Goal: Complete application form: Complete application form

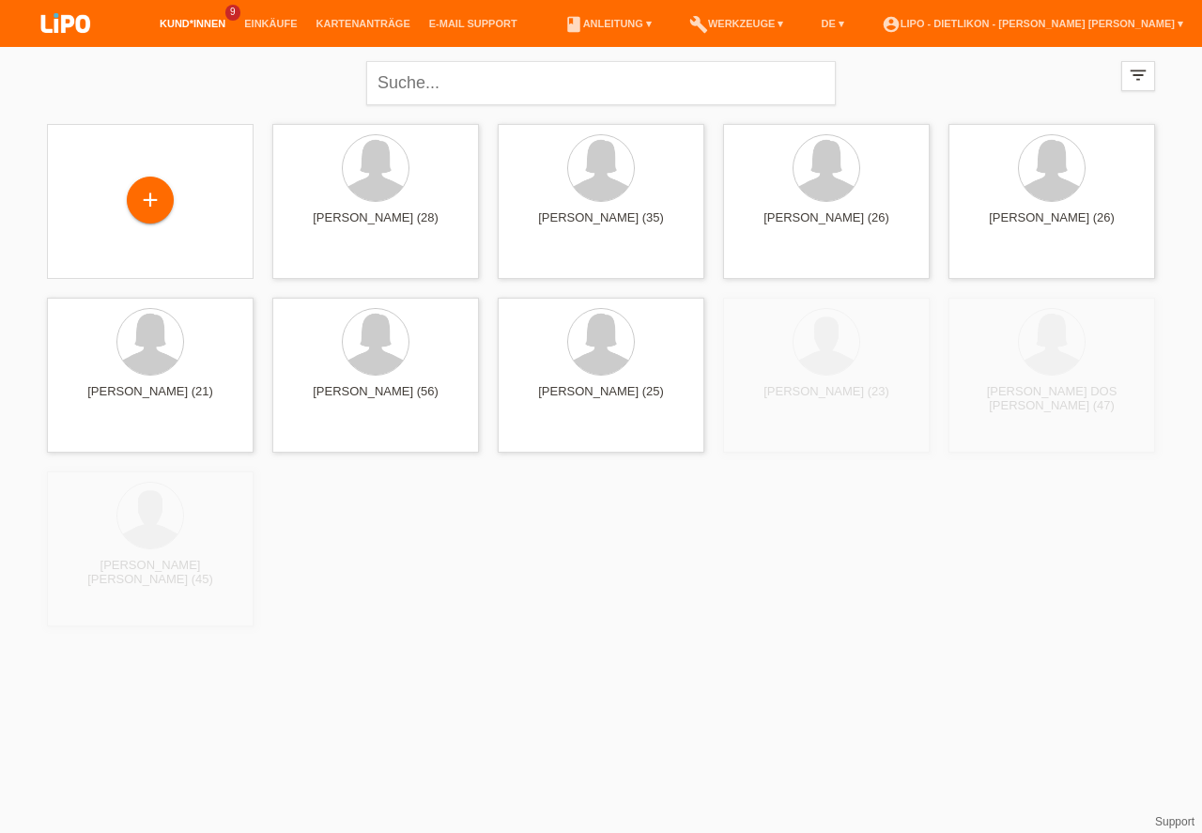
click at [141, 195] on div "+" at bounding box center [150, 200] width 45 height 32
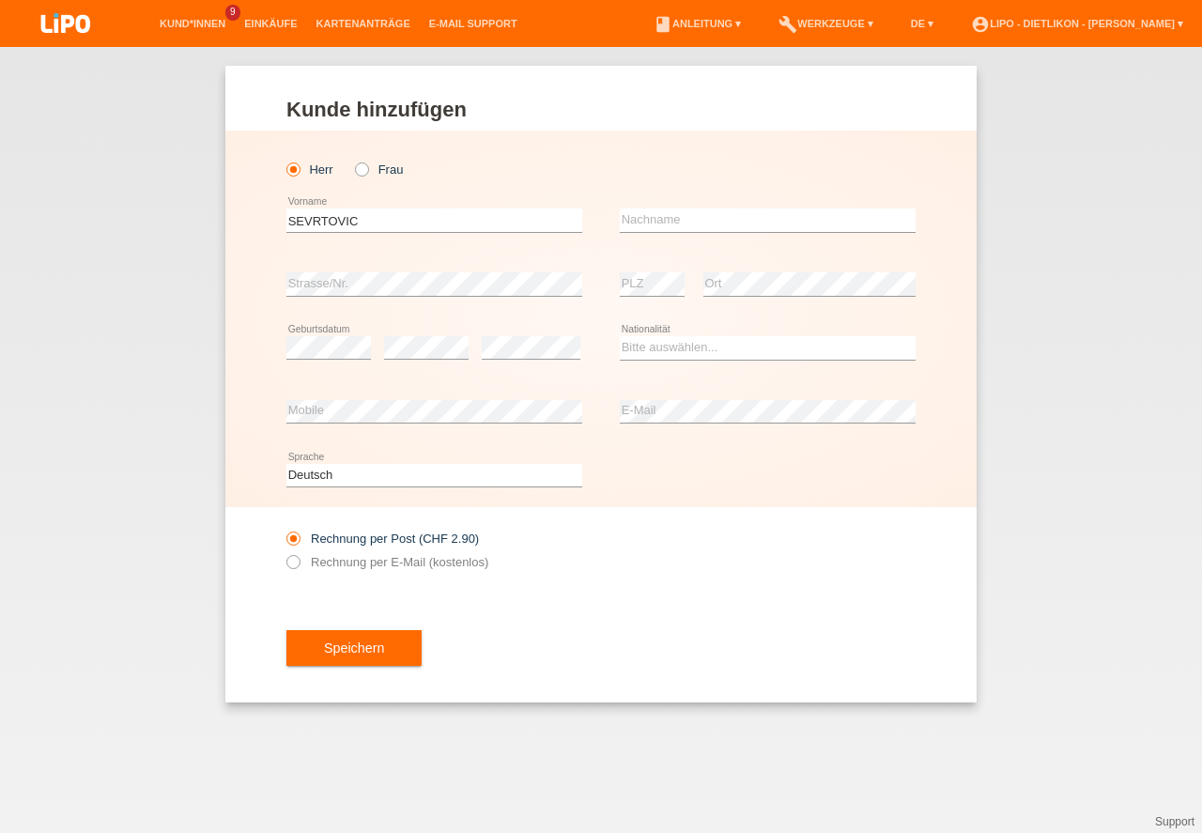
type input "SEVRTOVIC"
click at [720, 223] on input "text" at bounding box center [768, 219] width 296 height 23
type input "SASA"
click at [685, 352] on select "Bitte auswählen... Schweiz Deutschland Liechtenstein Österreich ------------ Af…" at bounding box center [768, 347] width 296 height 23
select select "BA"
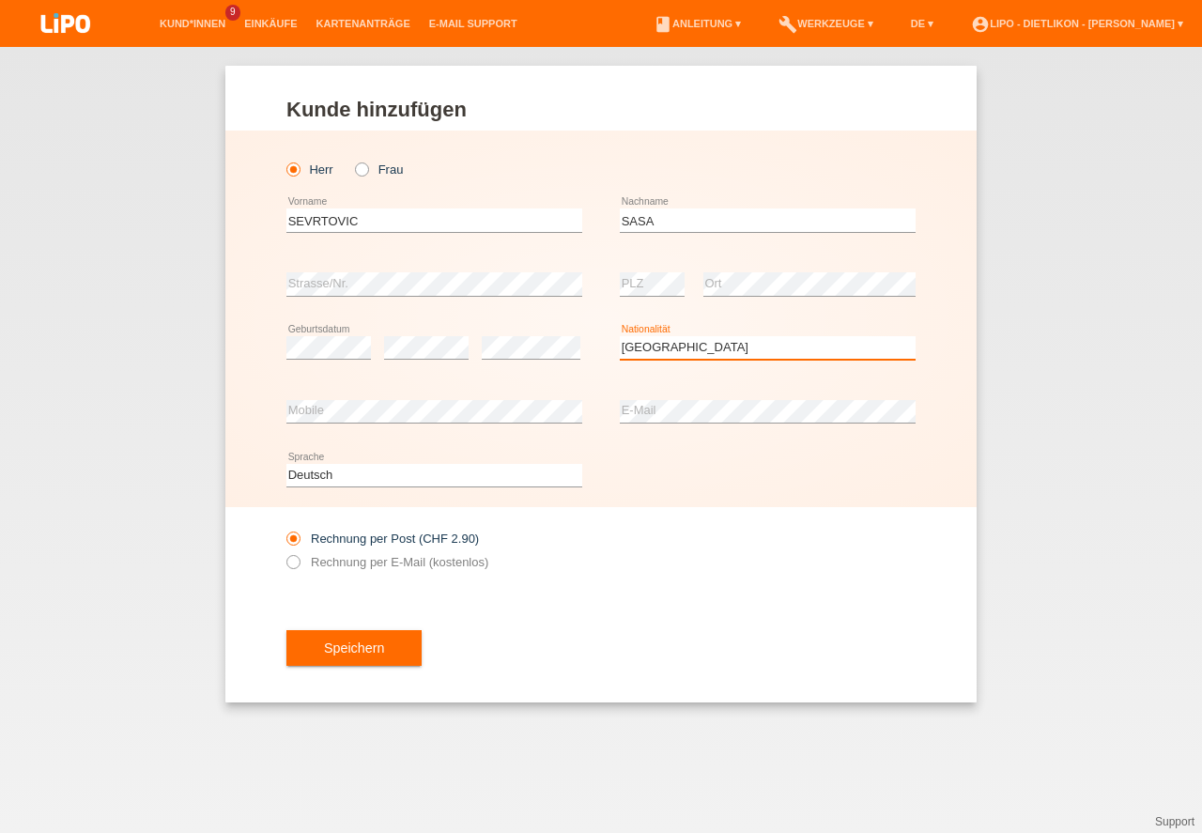
click at [0, 0] on option "[GEOGRAPHIC_DATA]" at bounding box center [0, 0] width 0 height 0
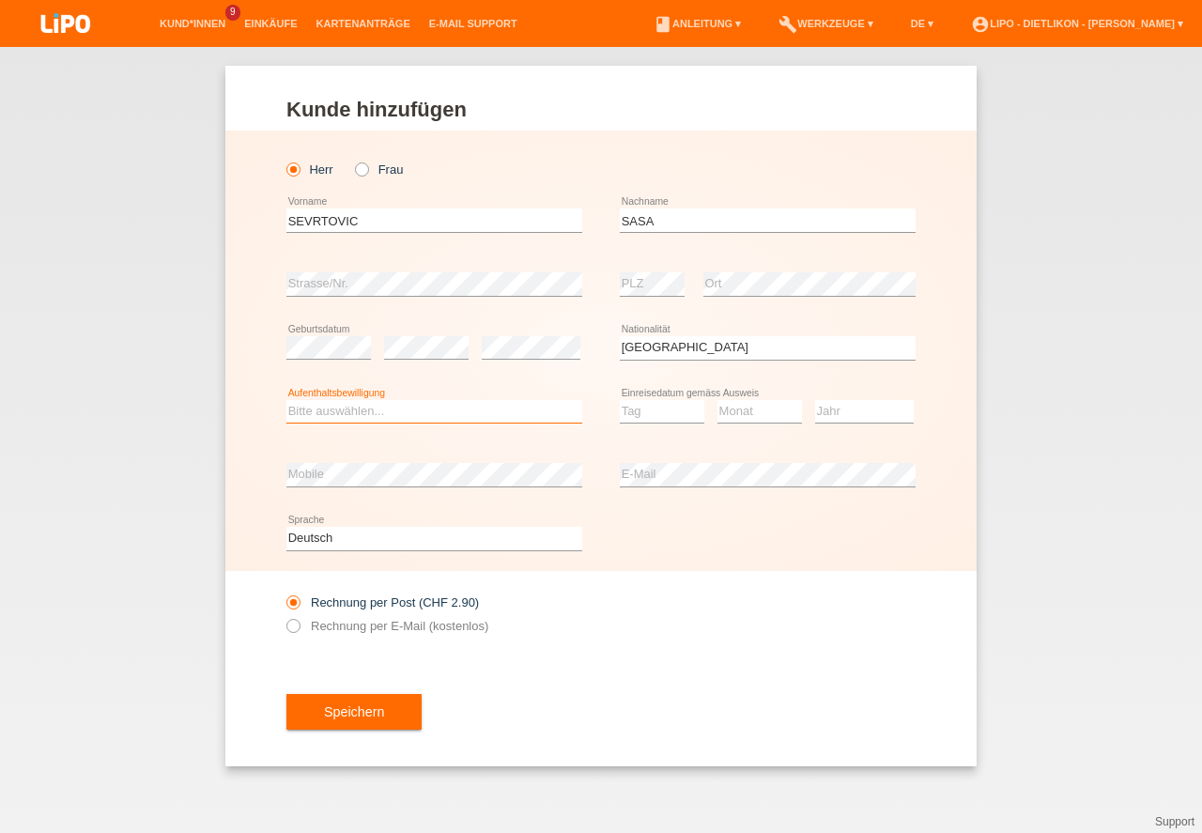
click at [328, 408] on select "Bitte auswählen... C B B - Flüchtlingsstatus Andere" at bounding box center [434, 411] width 296 height 23
select select "C"
click at [0, 0] on option "C" at bounding box center [0, 0] width 0 height 0
click at [650, 406] on select "Tag 01 02 03 04 05 06 07 08 09 10 11" at bounding box center [662, 411] width 85 height 23
drag, startPoint x: 646, startPoint y: 572, endPoint x: 659, endPoint y: 520, distance: 53.3
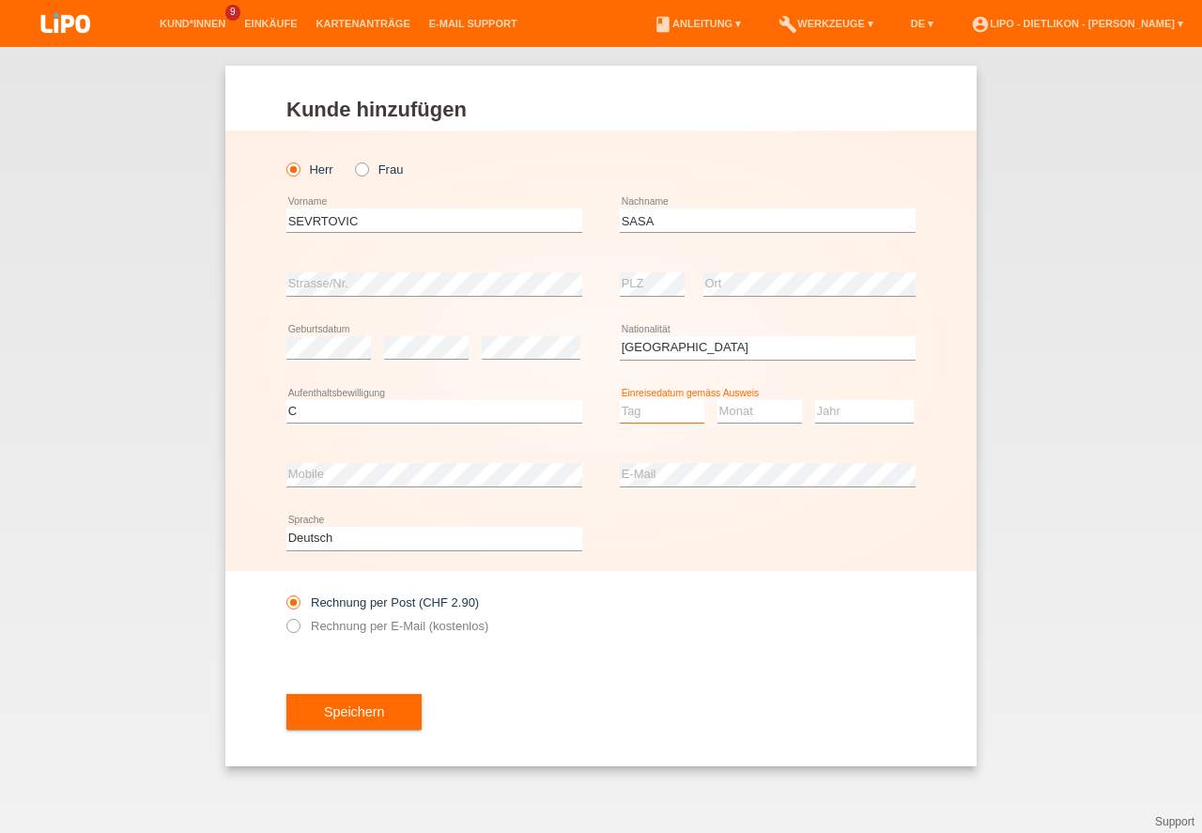
select select "09"
click at [0, 0] on option "09" at bounding box center [0, 0] width 0 height 0
click at [736, 415] on select "Monat 01 02 03 04 05 06 07 08 09 10 11" at bounding box center [759, 411] width 85 height 23
select select "08"
click at [0, 0] on option "08" at bounding box center [0, 0] width 0 height 0
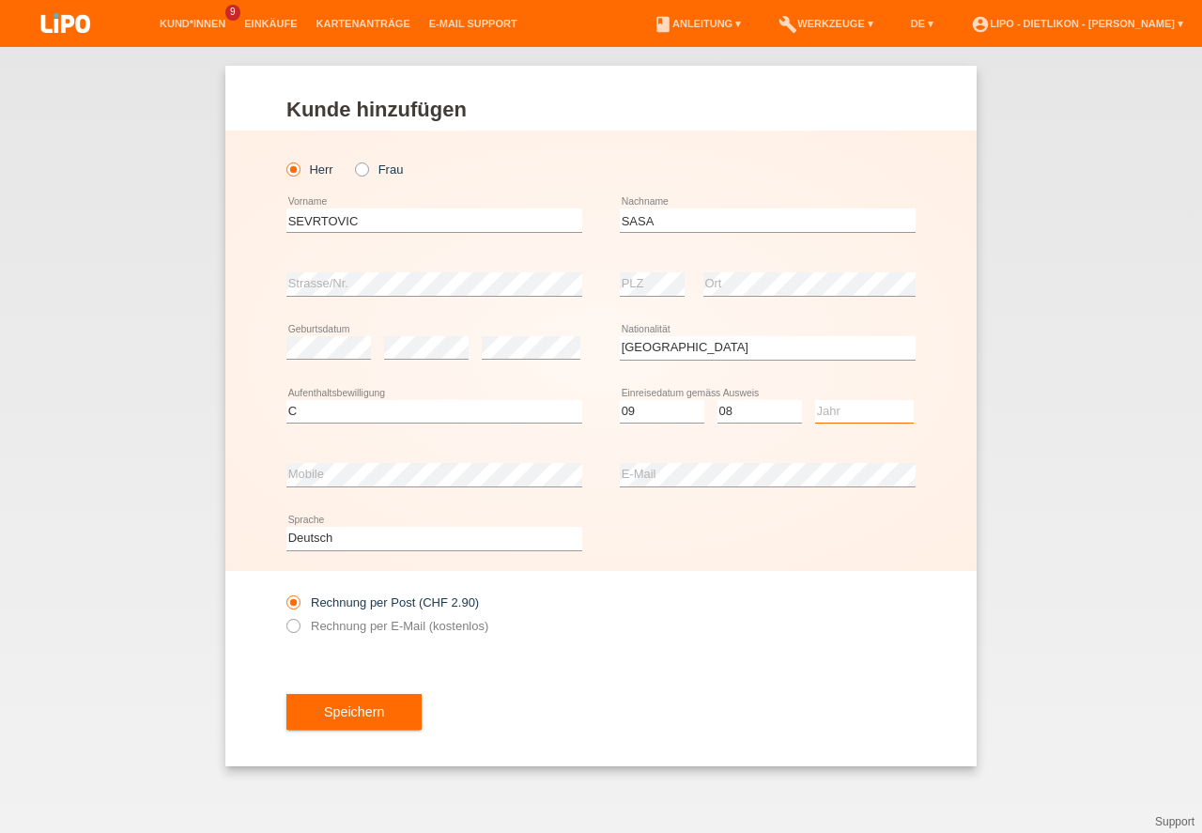
click at [830, 419] on select "Jahr 2025 2024 2023 2022 2021 2020 2019 2018 2017 2016 2015 2014 2013 2012 2011…" at bounding box center [864, 411] width 99 height 23
select select "1992"
click at [0, 0] on option "1992" at bounding box center [0, 0] width 0 height 0
click at [434, 622] on label "Rechnung per E-Mail (kostenlos)" at bounding box center [387, 626] width 202 height 14
click at [299, 622] on input "Rechnung per E-Mail (kostenlos)" at bounding box center [292, 630] width 12 height 23
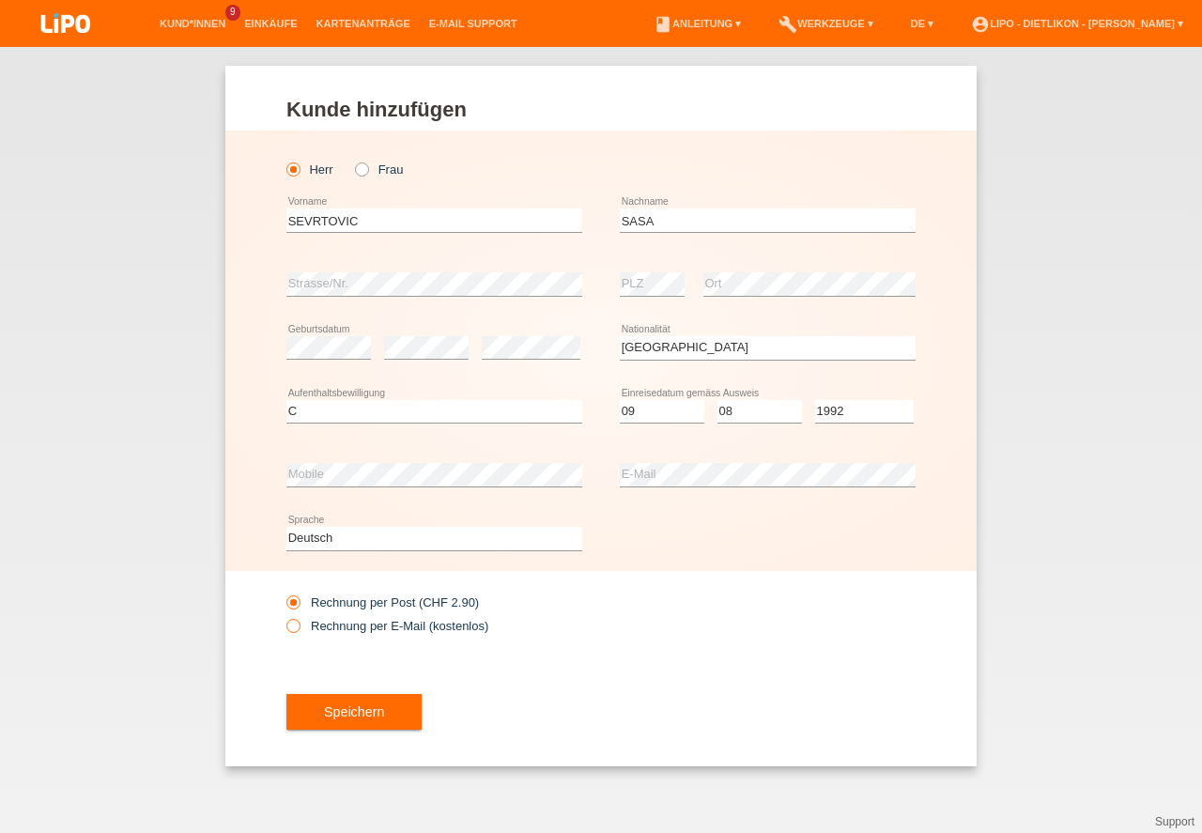
radio input "true"
click at [338, 711] on button "Speichern" at bounding box center [353, 712] width 135 height 36
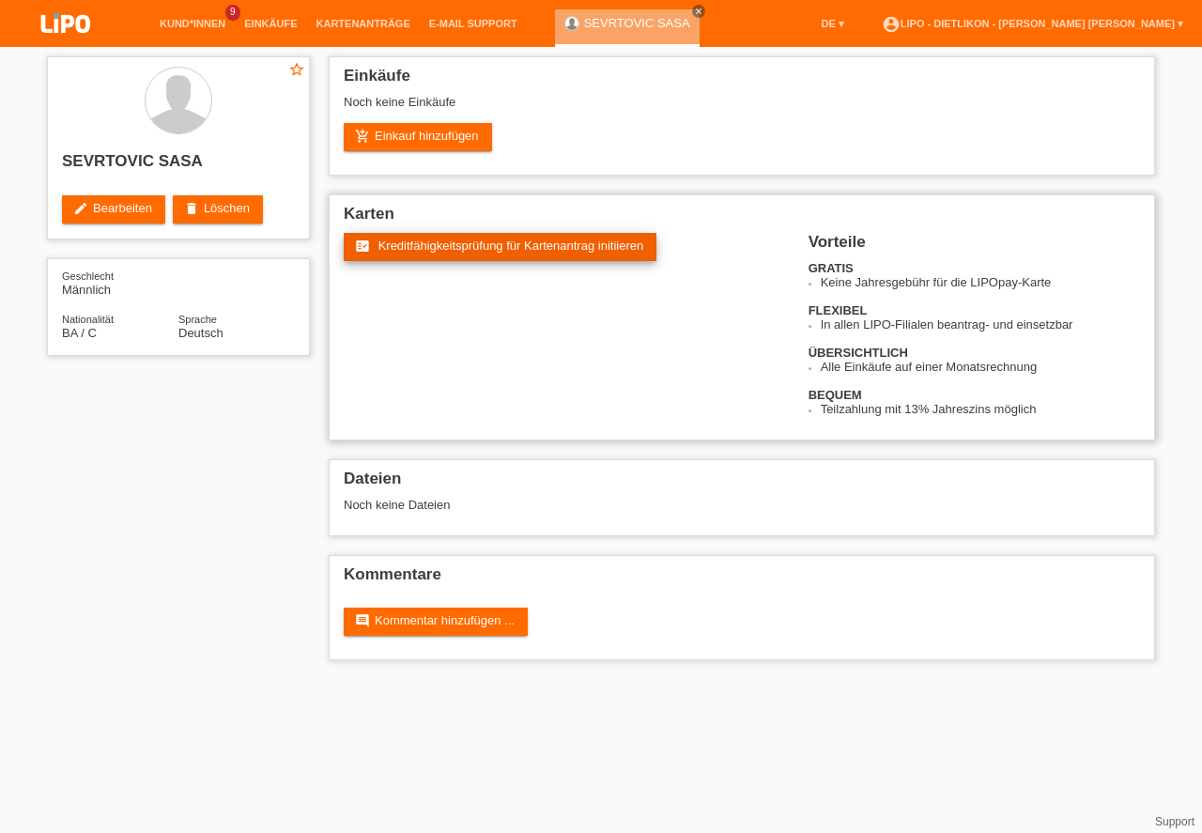
click at [455, 240] on span "Kreditfähigkeitsprüfung für Kartenantrag initiieren" at bounding box center [511, 245] width 266 height 14
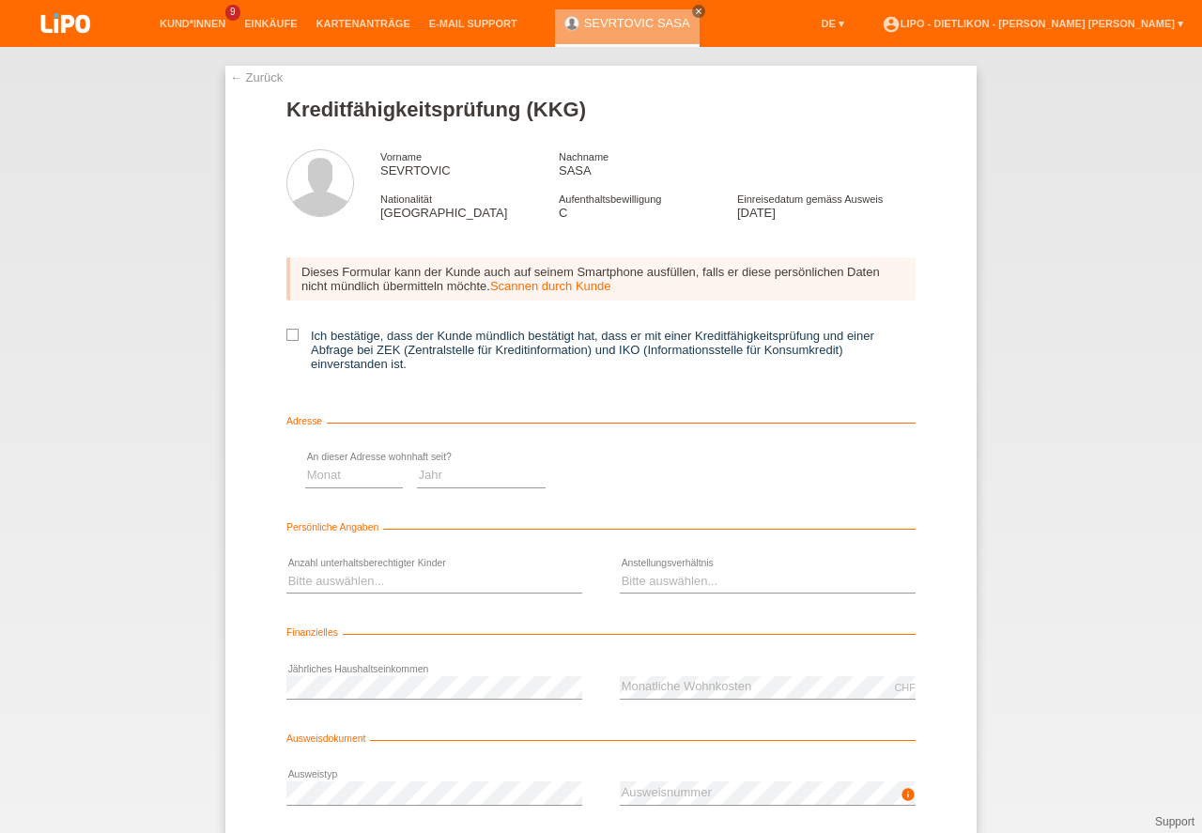
click at [291, 338] on icon at bounding box center [292, 335] width 12 height 12
click at [291, 338] on input "Ich bestätige, dass der Kunde mündlich bestätigt hat, dass er mit einer Kreditf…" at bounding box center [292, 335] width 12 height 12
checkbox input "true"
click at [403, 479] on select "Monat 01 02 03 04 05 06 07 08 09 10" at bounding box center [354, 475] width 98 height 23
select select "03"
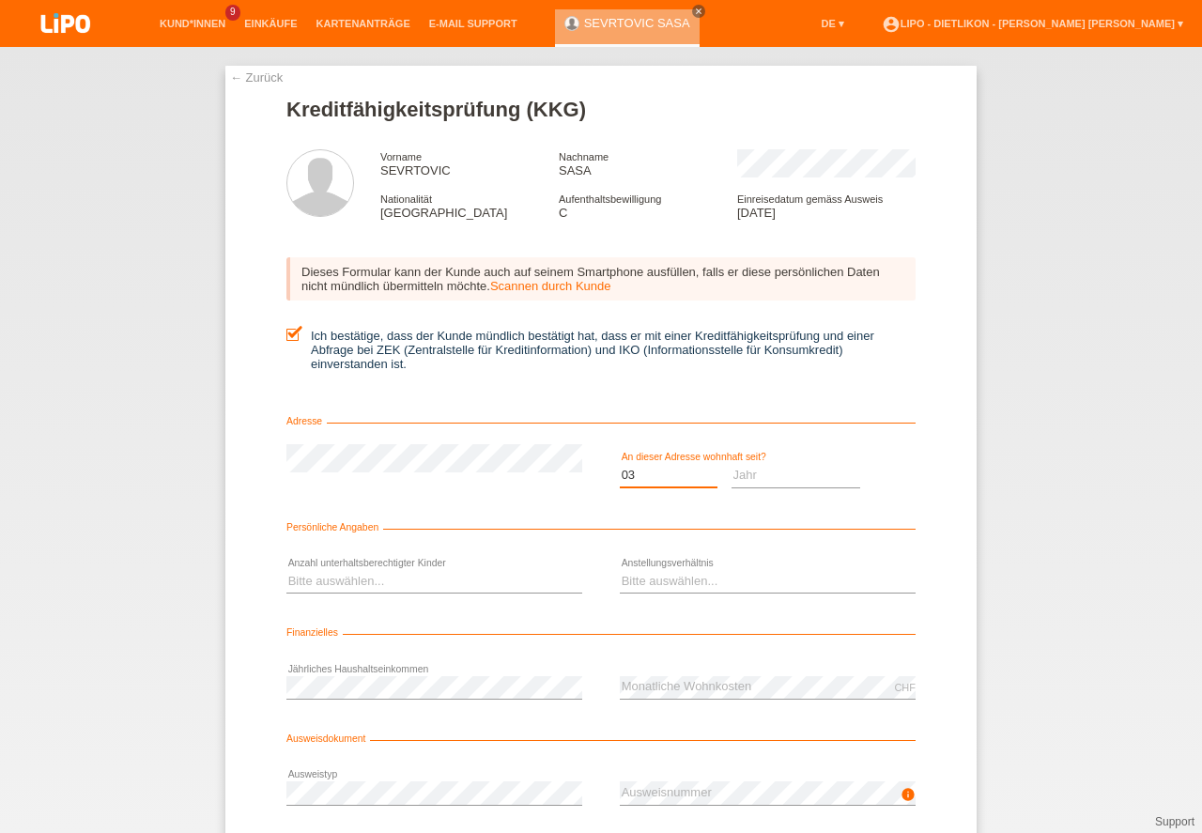
click at [0, 0] on option "03" at bounding box center [0, 0] width 0 height 0
click at [764, 481] on select "Jahr 2025 2024 2023 2022 2021 2020 2019 2018 2017 2016 2015 2014 2013 2012 2011…" at bounding box center [796, 475] width 130 height 23
select select "2015"
click at [0, 0] on option "2015" at bounding box center [0, 0] width 0 height 0
click at [351, 582] on select "Bitte auswählen... 0 1 2 3 4 5 6 7 8 9" at bounding box center [434, 581] width 296 height 23
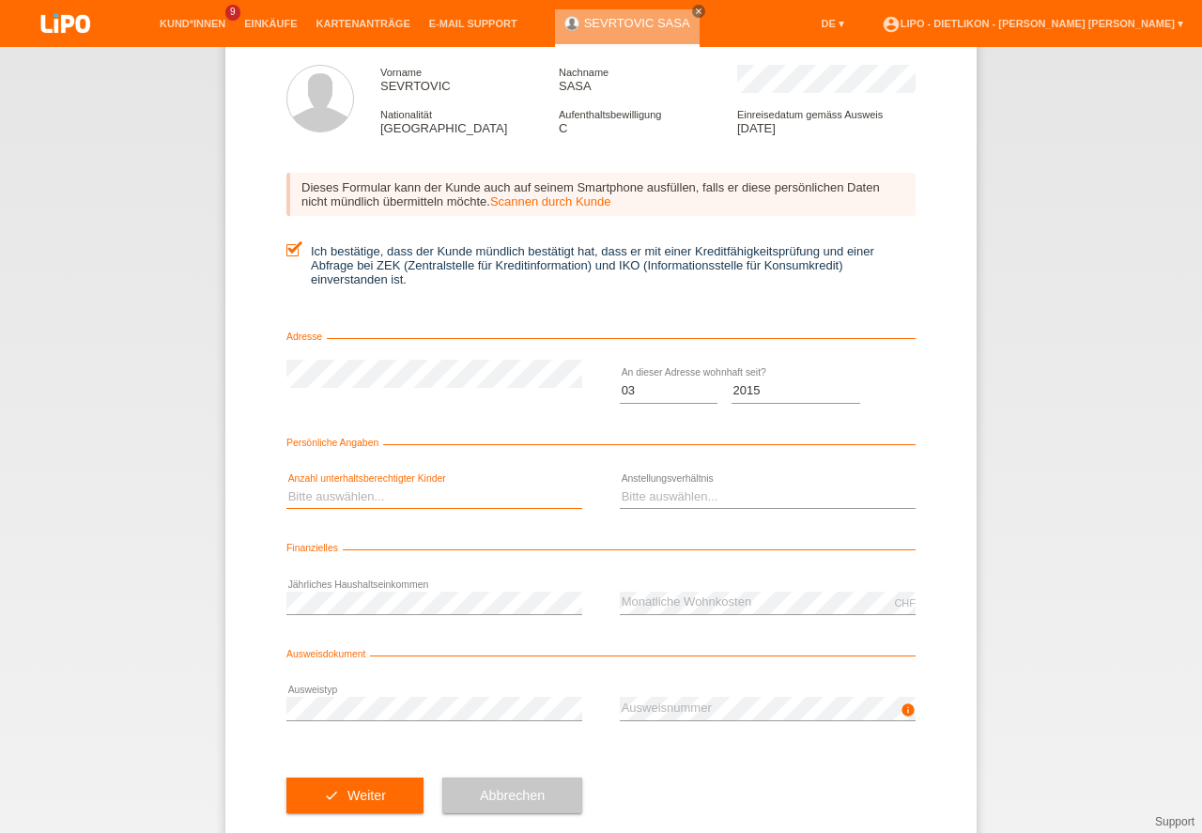
scroll to position [124, 0]
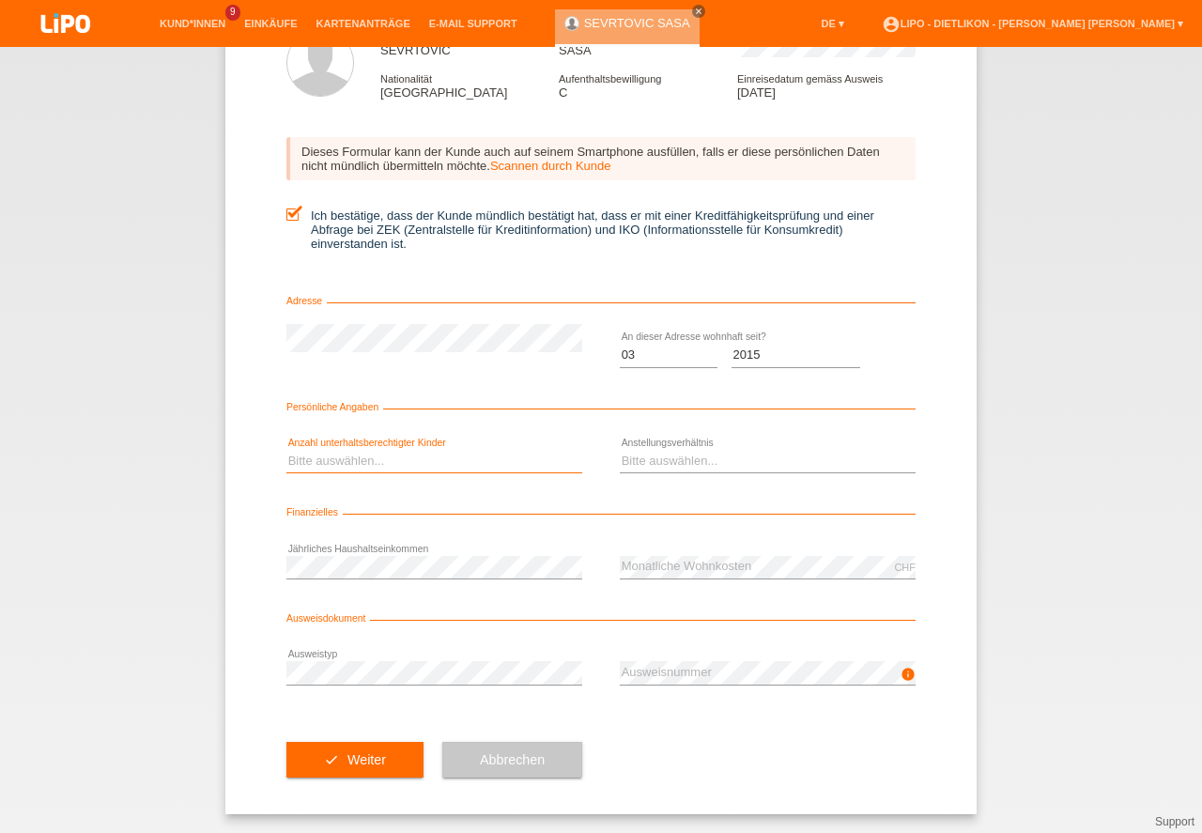
click at [383, 457] on select "Bitte auswählen... 0 1 2 3 4 5 6 7 8 9" at bounding box center [434, 461] width 296 height 23
select select "1"
click at [0, 0] on option "1" at bounding box center [0, 0] width 0 height 0
click at [672, 454] on select "Bitte auswählen... Unbefristet Befristet Lehrling/Student Pensioniert Nicht arb…" at bounding box center [768, 461] width 296 height 23
select select "UNLIMITED"
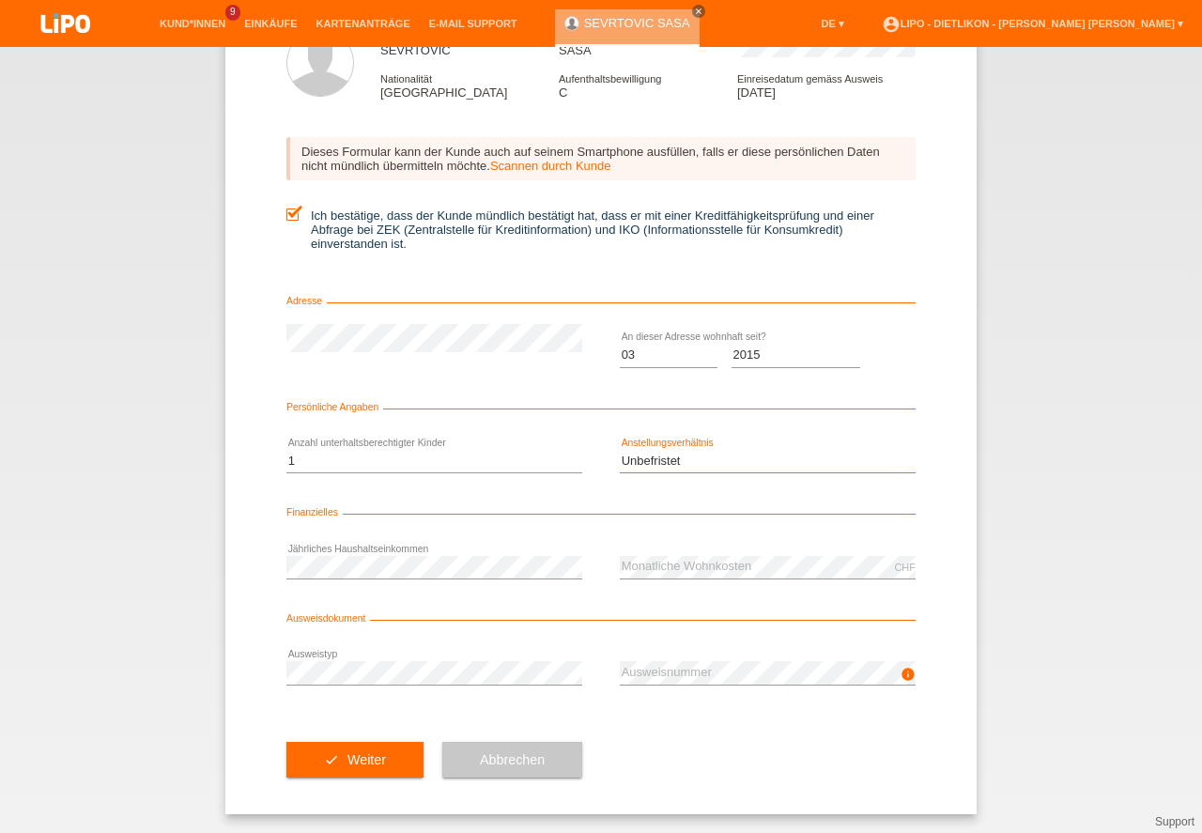
click at [0, 0] on option "Unbefristet" at bounding box center [0, 0] width 0 height 0
click at [373, 746] on button "check Weiter" at bounding box center [354, 760] width 137 height 36
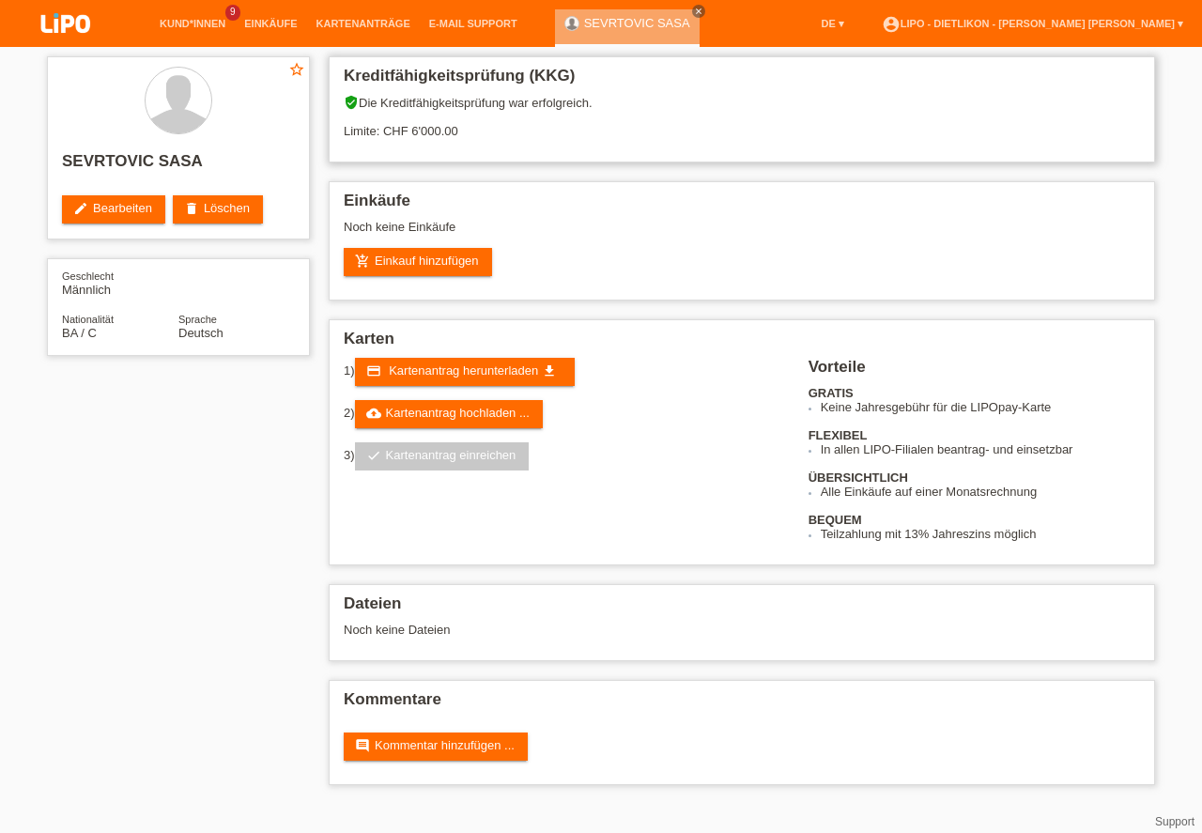
click at [426, 127] on div "verified_user Die Kreditfähigkeitsprüfung war erfolgreich. Limite: CHF 6'000.00" at bounding box center [742, 123] width 796 height 57
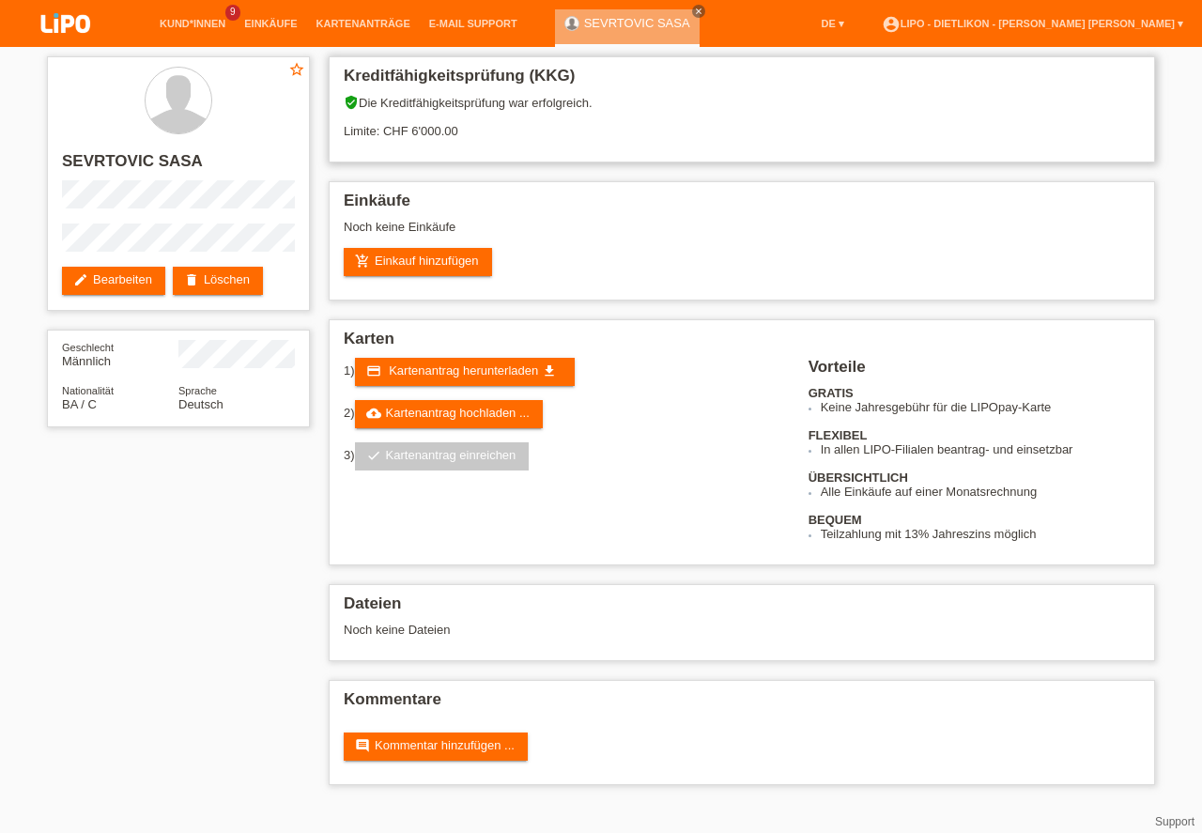
click at [424, 134] on div "verified_user Die Kreditfähigkeitsprüfung war erfolgreich. Limite: CHF 6'000.00" at bounding box center [742, 123] width 796 height 57
